Goal: Task Accomplishment & Management: Use online tool/utility

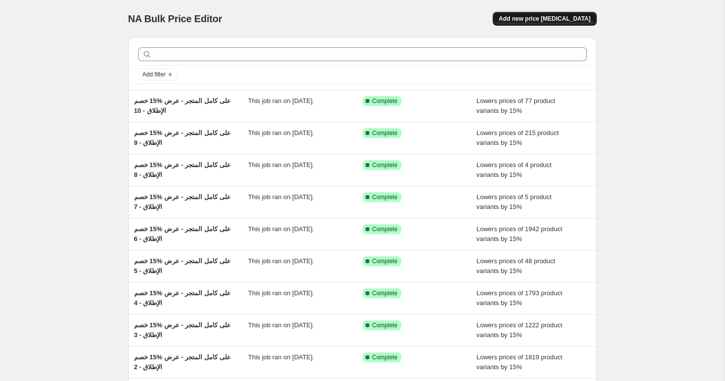
click at [523, 18] on span "Add new price [MEDICAL_DATA]" at bounding box center [544, 19] width 92 height 8
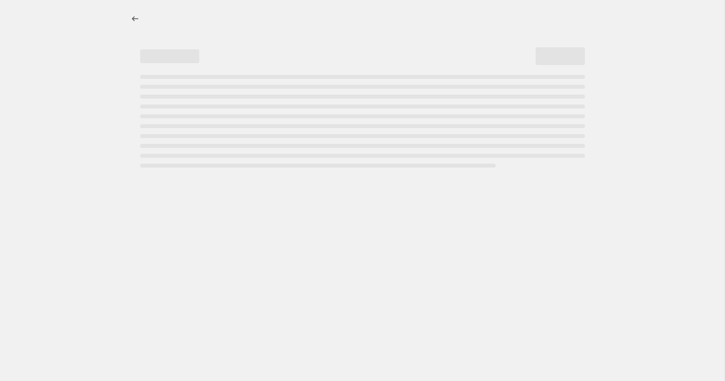
select select "percentage"
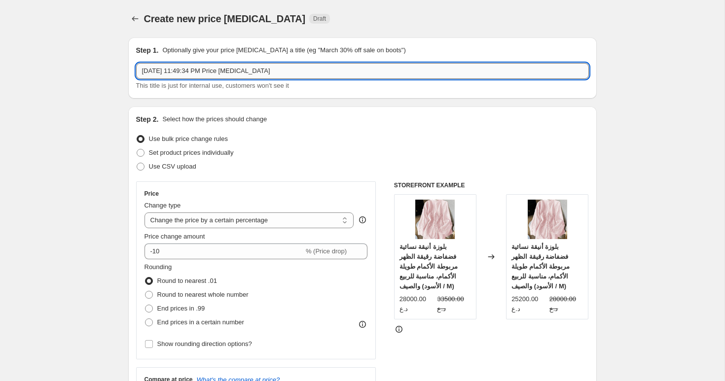
click at [249, 73] on input "[DATE] 11:49:34 PM Price [MEDICAL_DATA]" at bounding box center [362, 71] width 452 height 16
type input "Kids A Pyjamas"
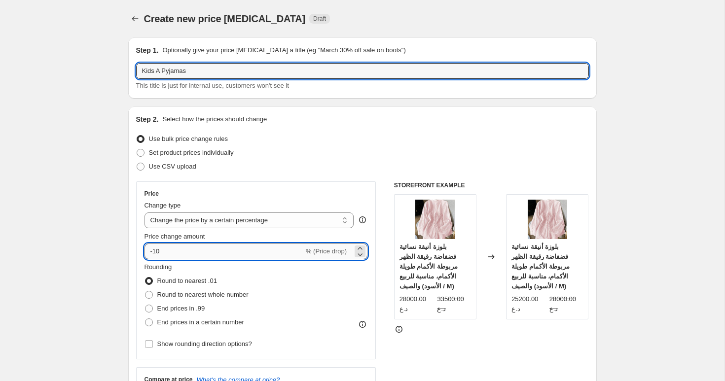
click at [177, 254] on input "-10" at bounding box center [223, 251] width 159 height 16
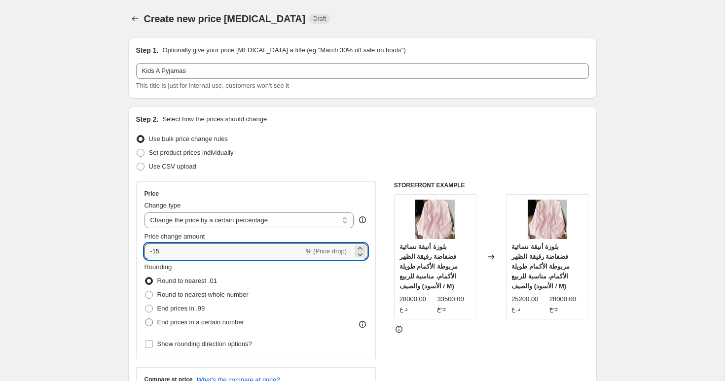
type input "-15"
click at [170, 320] on span "End prices in a certain number" at bounding box center [200, 321] width 87 height 7
click at [145, 319] on input "End prices in a certain number" at bounding box center [145, 318] width 0 height 0
radio input "true"
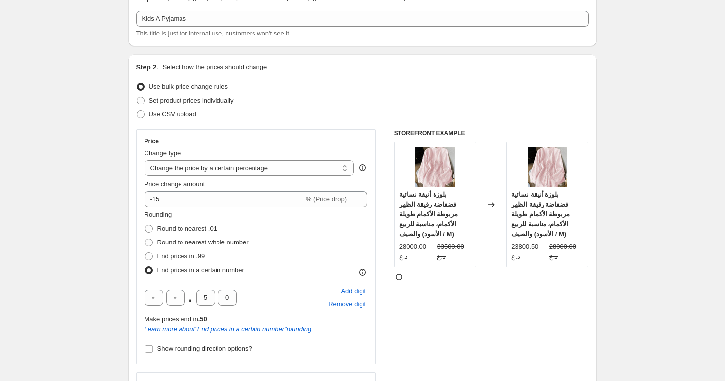
scroll to position [84, 0]
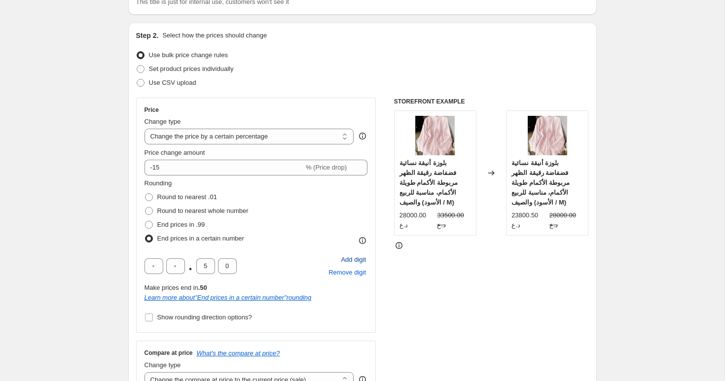
click at [356, 258] on span "Add digit" at bounding box center [353, 260] width 25 height 10
click at [157, 266] on input "text" at bounding box center [153, 266] width 19 height 16
type input "0"
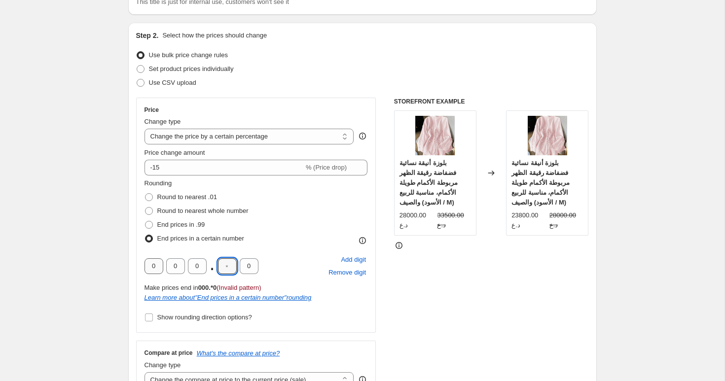
type input "0"
click at [172, 318] on span "Show rounding direction options?" at bounding box center [204, 316] width 95 height 7
click at [153, 318] on input "Show rounding direction options?" at bounding box center [149, 317] width 8 height 8
checkbox input "true"
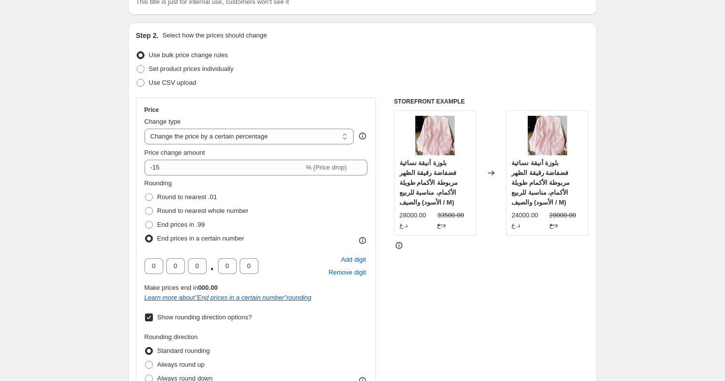
scroll to position [212, 0]
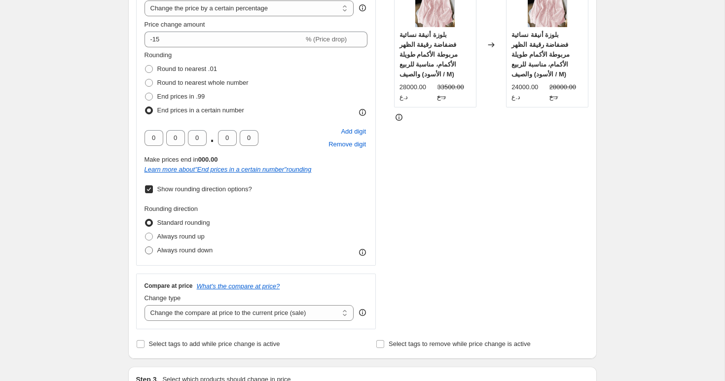
click at [184, 253] on span "Always round down" at bounding box center [185, 249] width 56 height 7
click at [145, 247] on input "Always round down" at bounding box center [145, 246] width 0 height 0
radio input "true"
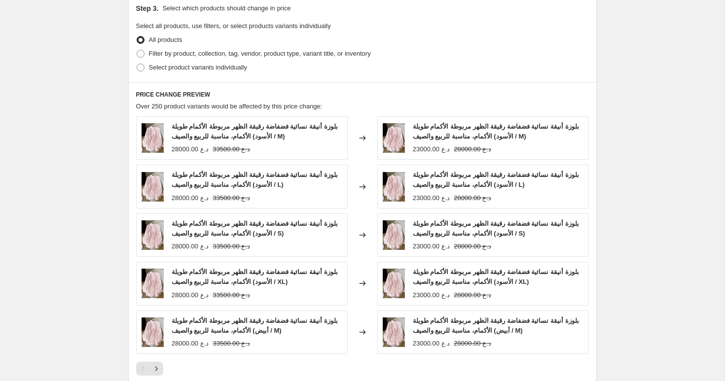
scroll to position [584, 0]
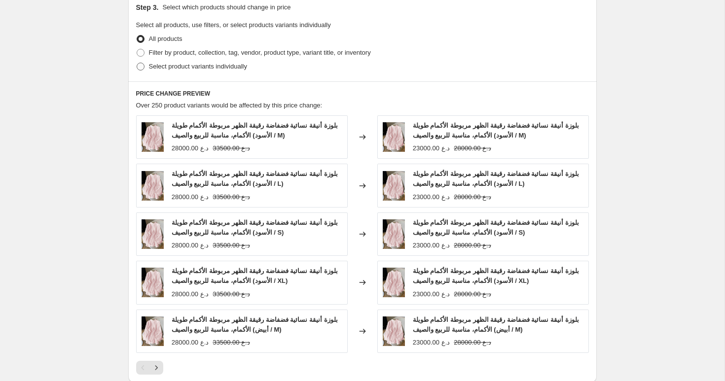
click at [178, 68] on span "Select product variants individually" at bounding box center [198, 66] width 98 height 7
click at [137, 63] on input "Select product variants individually" at bounding box center [137, 63] width 0 height 0
radio input "true"
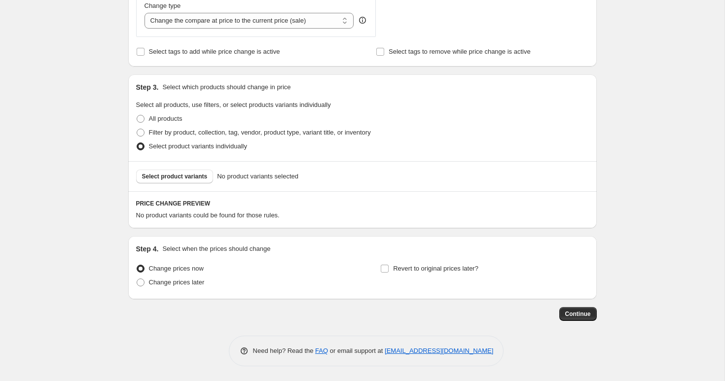
scroll to position [504, 0]
click at [187, 179] on span "Select product variants" at bounding box center [175, 177] width 66 height 8
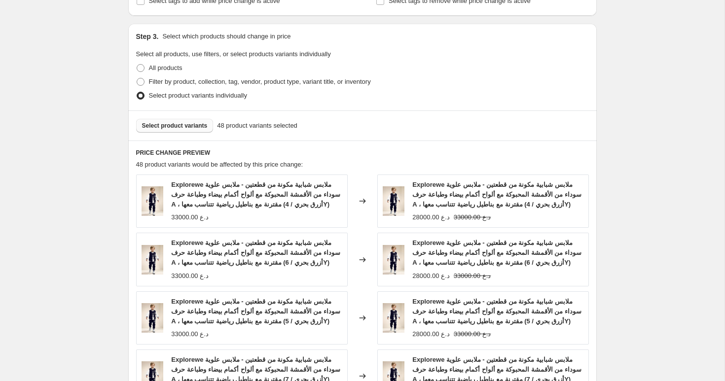
scroll to position [818, 0]
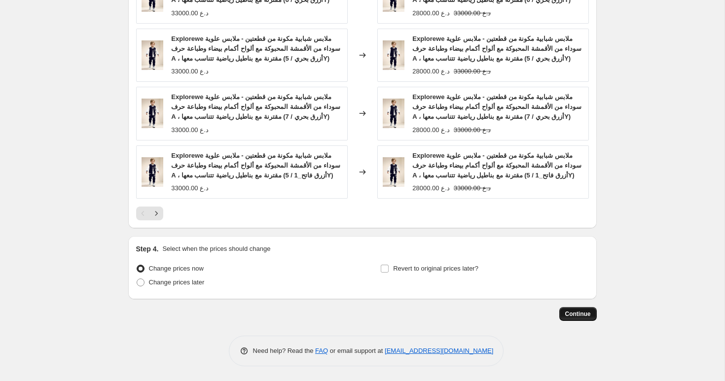
click at [571, 316] on span "Continue" at bounding box center [578, 314] width 26 height 8
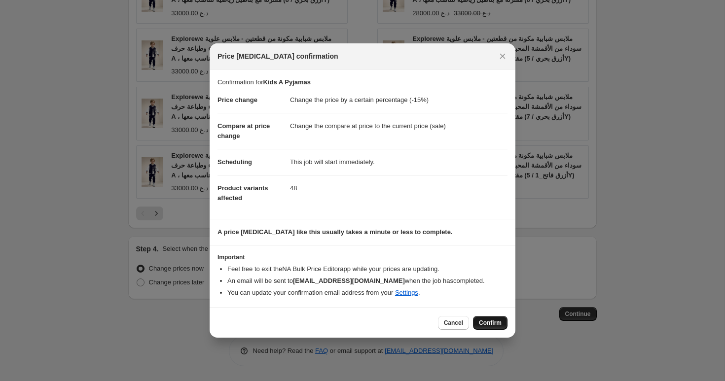
click at [489, 317] on button "Confirm" at bounding box center [490, 323] width 35 height 14
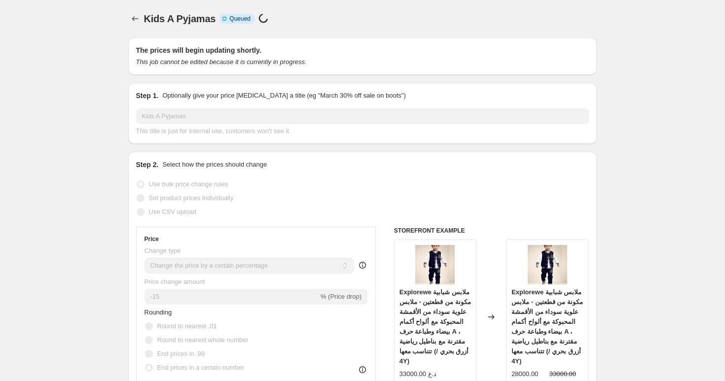
select select "percentage"
